Goal: Task Accomplishment & Management: Use online tool/utility

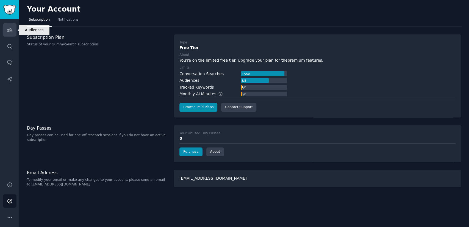
click at [6, 27] on link "Audiences" at bounding box center [9, 29] width 13 height 13
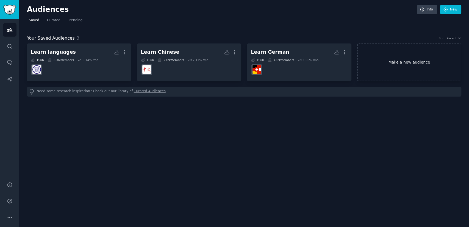
click at [414, 65] on link "Make a new audience" at bounding box center [409, 62] width 104 height 38
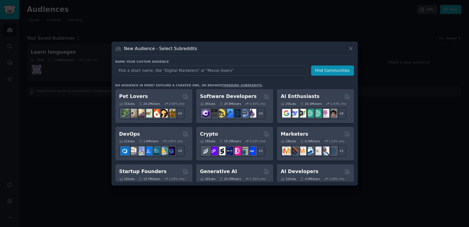
click at [167, 68] on input "text" at bounding box center [211, 70] width 192 height 10
type input "learn Portuguese"
click button "Find Communities" at bounding box center [332, 70] width 43 height 10
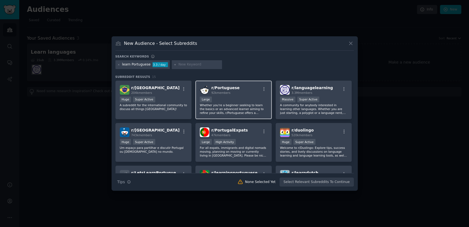
click at [232, 92] on div "92k members" at bounding box center [225, 93] width 28 height 4
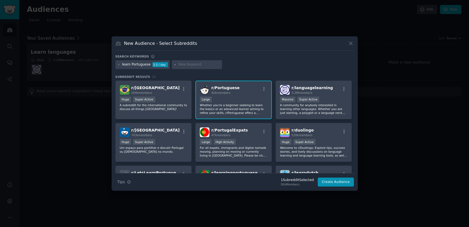
click at [231, 97] on div "Large" at bounding box center [234, 100] width 68 height 7
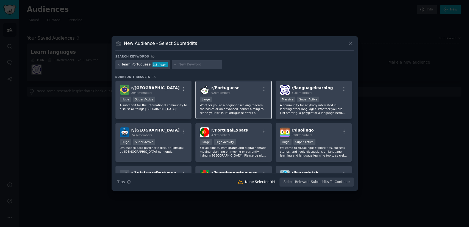
click at [239, 100] on div "Large" at bounding box center [234, 100] width 68 height 7
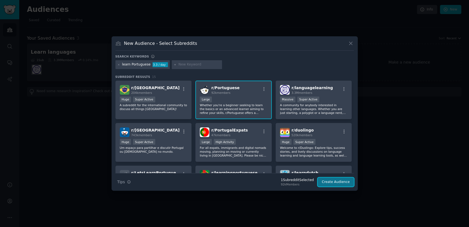
click at [349, 183] on button "Create Audience" at bounding box center [336, 181] width 36 height 9
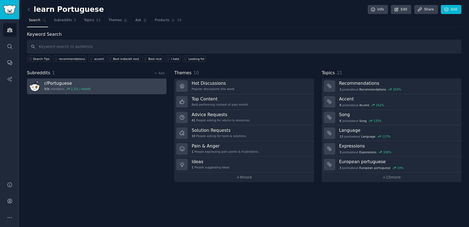
drag, startPoint x: 102, startPoint y: 96, endPoint x: 97, endPoint y: 91, distance: 6.6
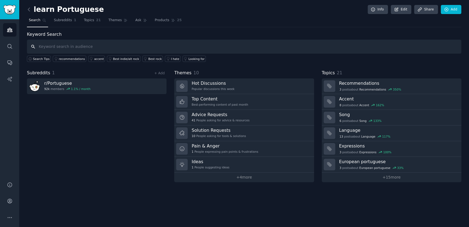
drag, startPoint x: 126, startPoint y: 51, endPoint x: 137, endPoint y: 24, distance: 29.0
click at [66, 46] on input "text" at bounding box center [244, 47] width 435 height 14
type input "looking for"
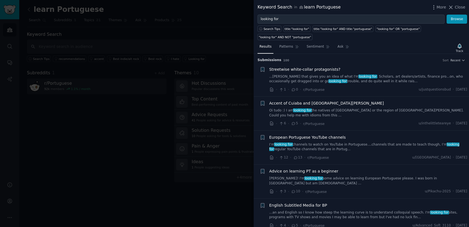
click at [400, 142] on link "I’m looking for channels to watch on YouTube in Portuguese....channels that are…" at bounding box center [368, 147] width 198 height 10
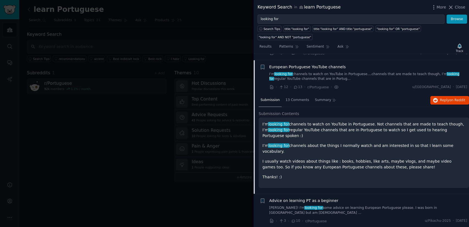
scroll to position [71, 0]
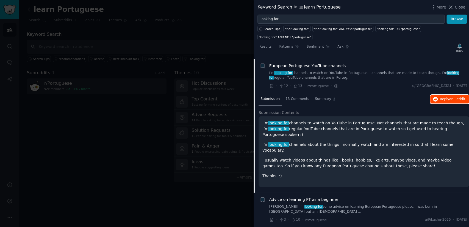
click at [447, 97] on span "Reply on Reddit" at bounding box center [452, 99] width 25 height 5
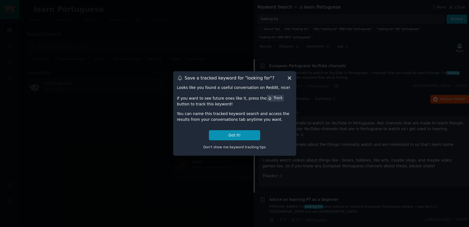
click at [287, 77] on icon at bounding box center [290, 78] width 6 height 6
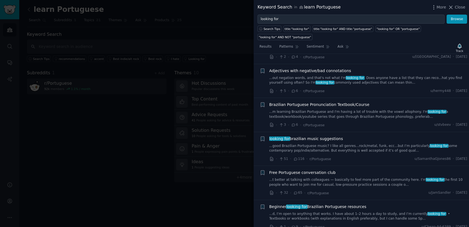
scroll to position [530, 0]
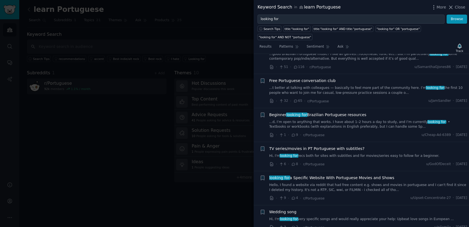
click at [105, 137] on div at bounding box center [234, 113] width 469 height 227
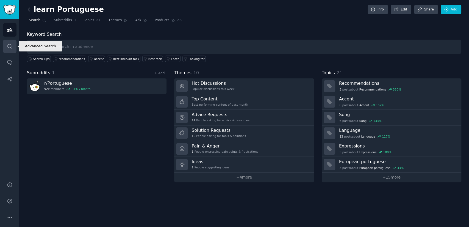
click at [10, 47] on icon "Sidebar" at bounding box center [10, 46] width 6 height 6
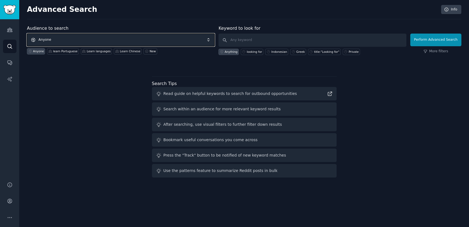
click at [74, 38] on span "Anyone" at bounding box center [121, 40] width 188 height 13
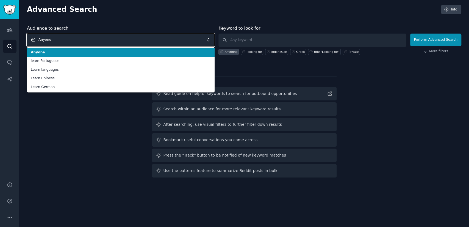
click at [74, 38] on span "Anyone" at bounding box center [121, 40] width 188 height 13
